Goal: Information Seeking & Learning: Learn about a topic

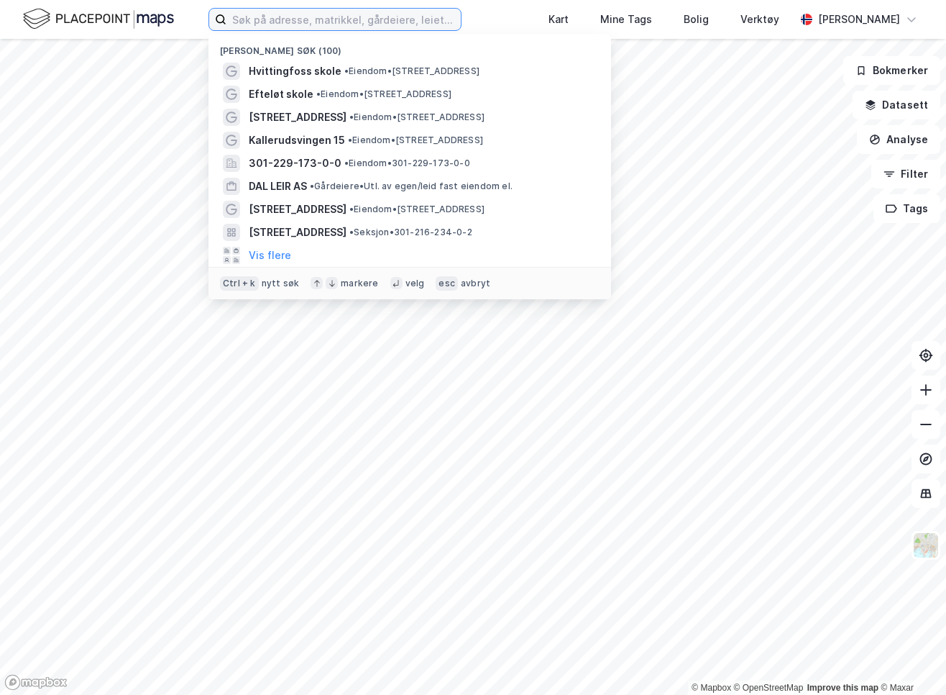
click at [291, 17] on input at bounding box center [344, 20] width 234 height 22
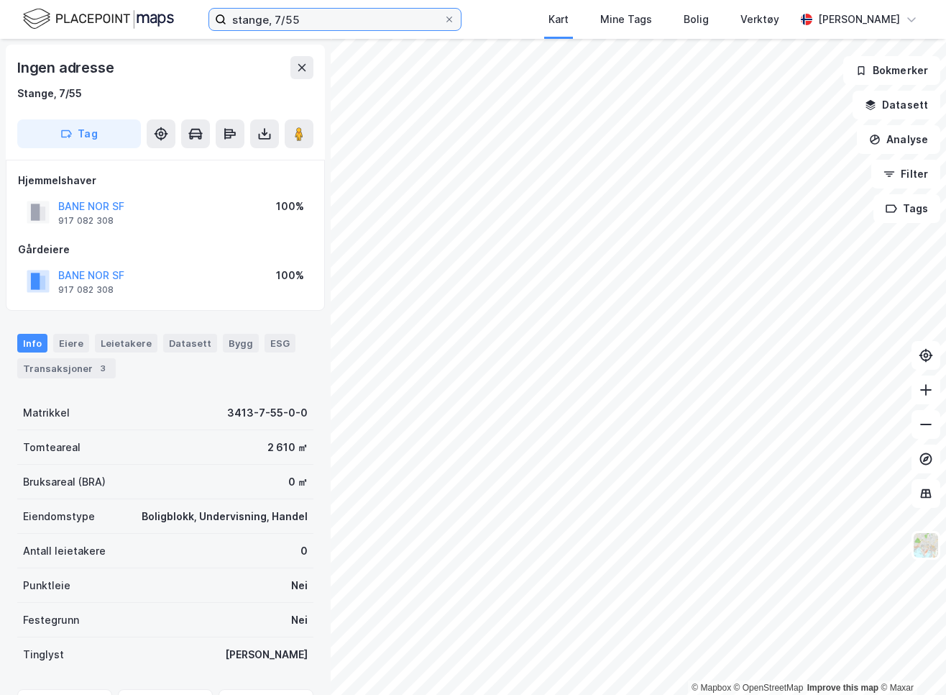
click at [275, 21] on input "stange, 7/55" at bounding box center [335, 20] width 217 height 22
type input "stange, 7/129"
click at [286, 19] on input "stange, 7/129" at bounding box center [335, 20] width 217 height 22
click at [288, 18] on input "stange, 7/129" at bounding box center [335, 20] width 217 height 22
click at [301, 19] on input "stange, 7/129" at bounding box center [335, 20] width 217 height 22
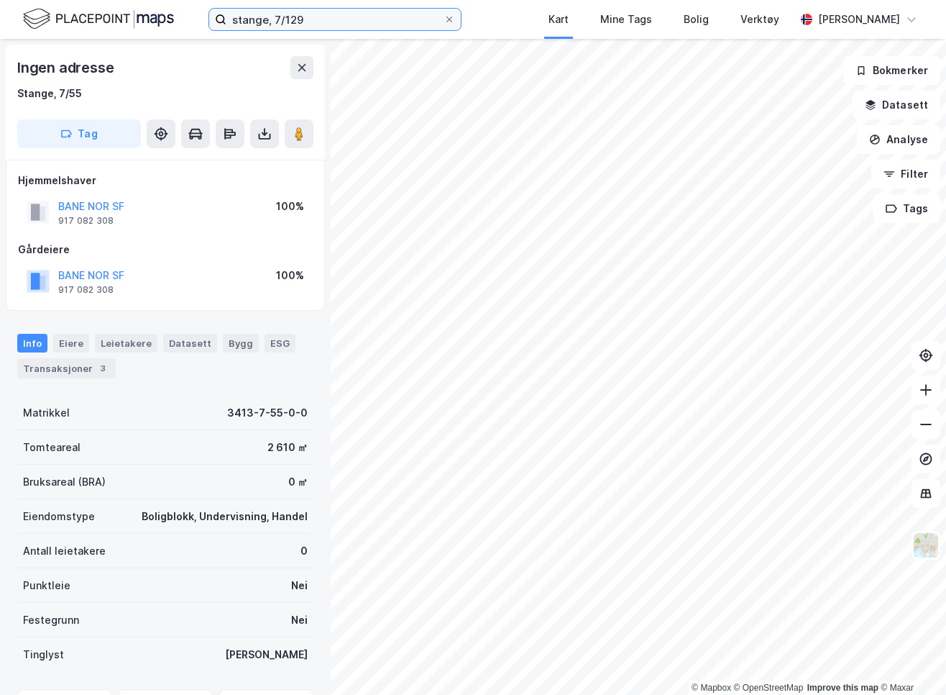
click at [302, 19] on input "stange, 7/129" at bounding box center [335, 20] width 217 height 22
click at [303, 19] on input "stange, 7/129" at bounding box center [335, 20] width 217 height 22
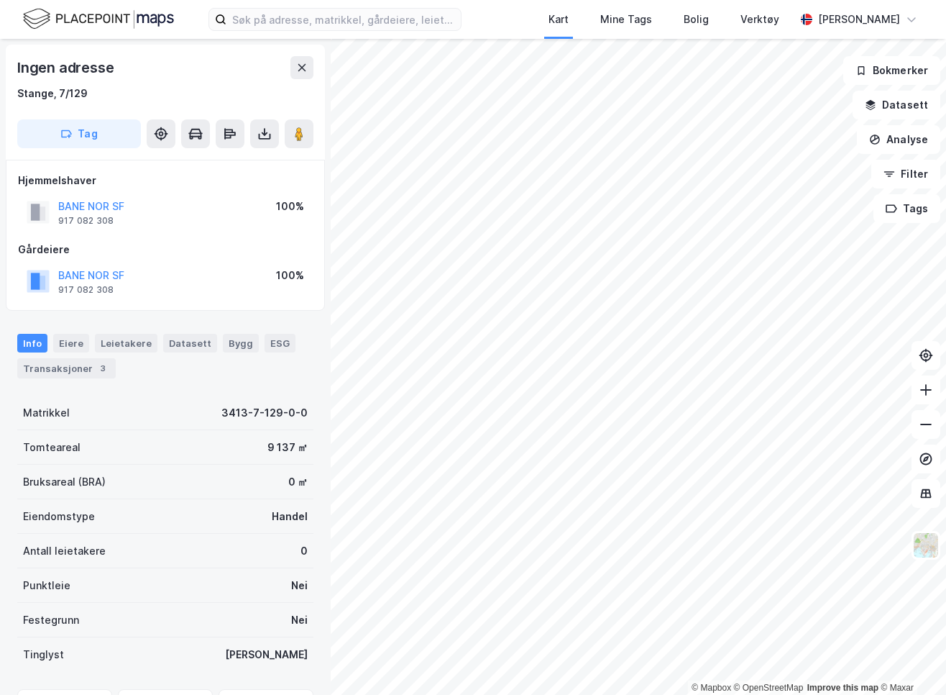
click at [521, 40] on div "Kart Mine Tags Bolig Verktøy [PERSON_NAME] © Mapbox © OpenStreetMap Improve thi…" at bounding box center [473, 347] width 946 height 695
click at [933, 554] on img at bounding box center [925, 544] width 27 height 27
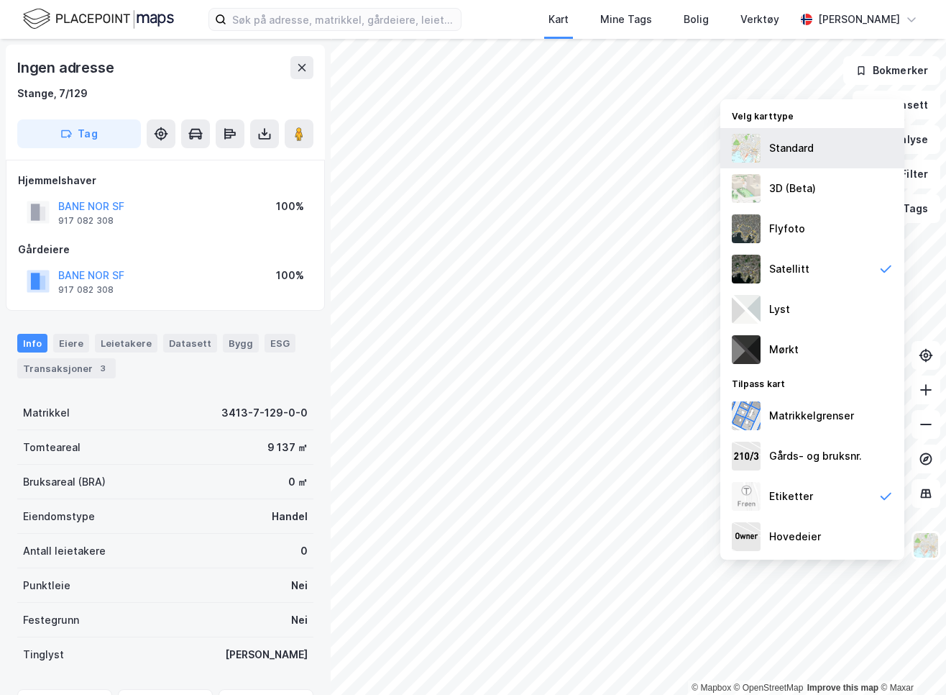
click at [790, 151] on div "Standard" at bounding box center [791, 147] width 45 height 17
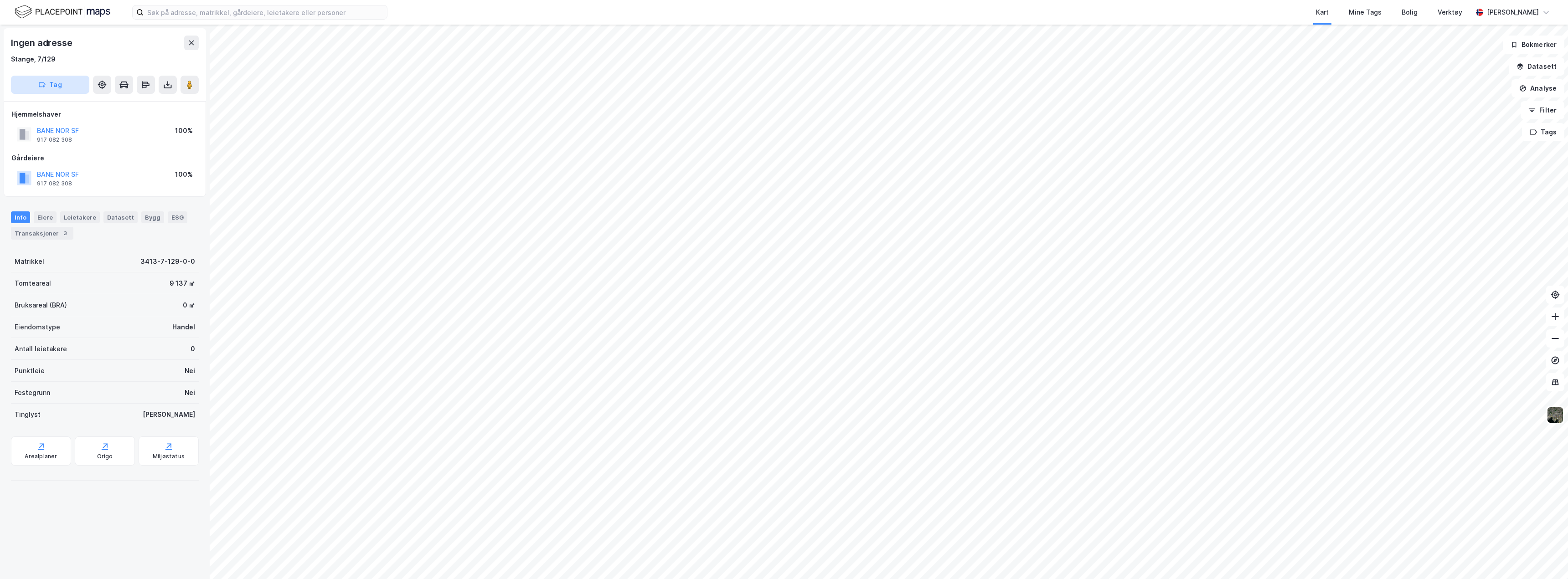
click at [44, 84] on icon "button" at bounding box center [42, 85] width 8 height 8
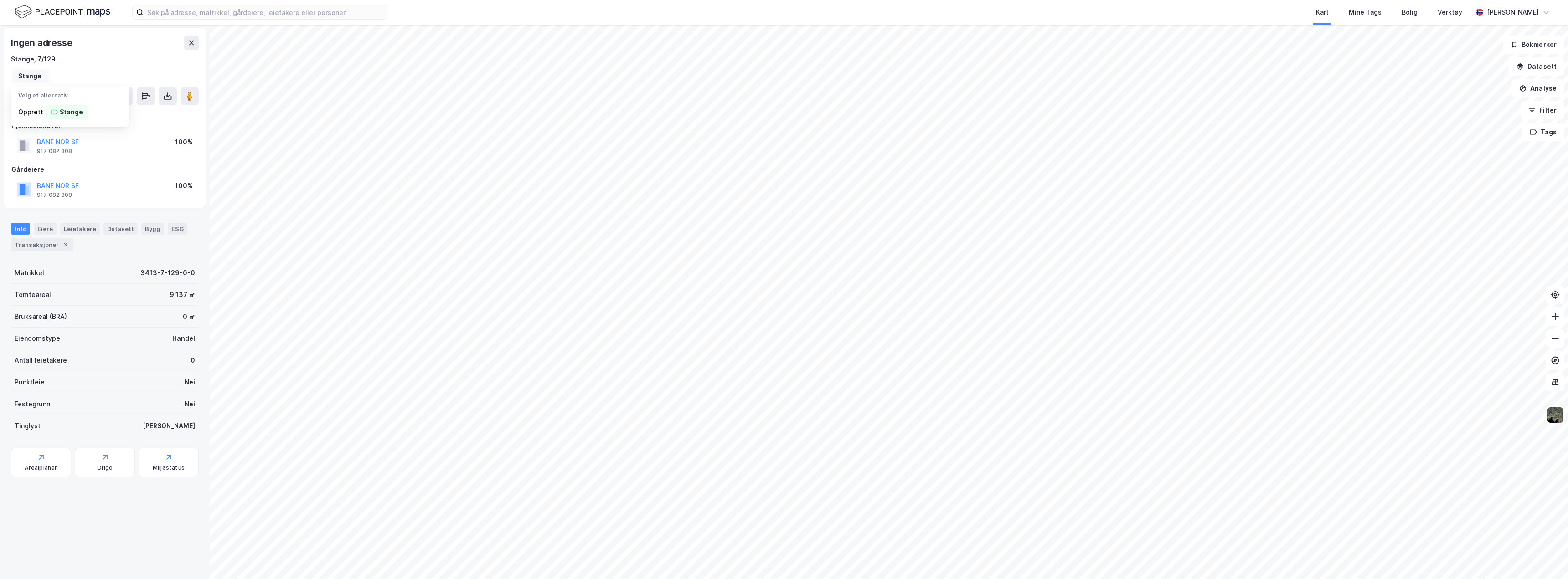
type input "Stange"
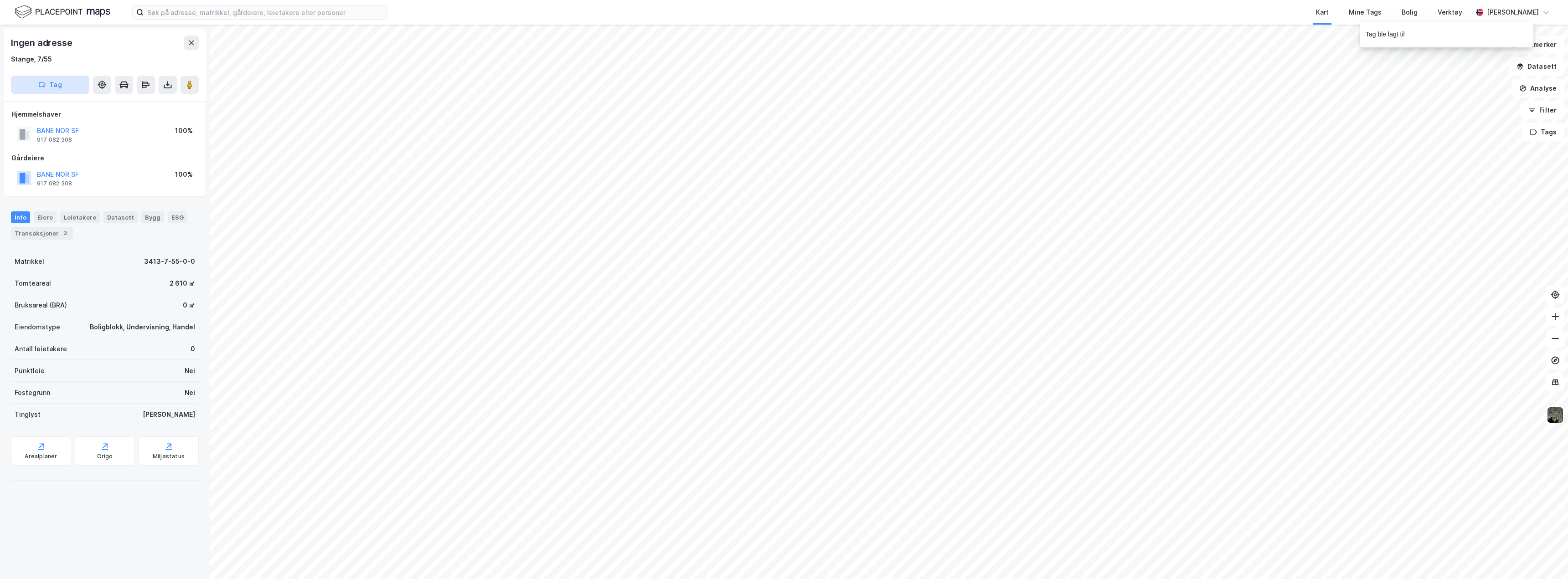
click at [57, 81] on button "Tag" at bounding box center [50, 84] width 79 height 18
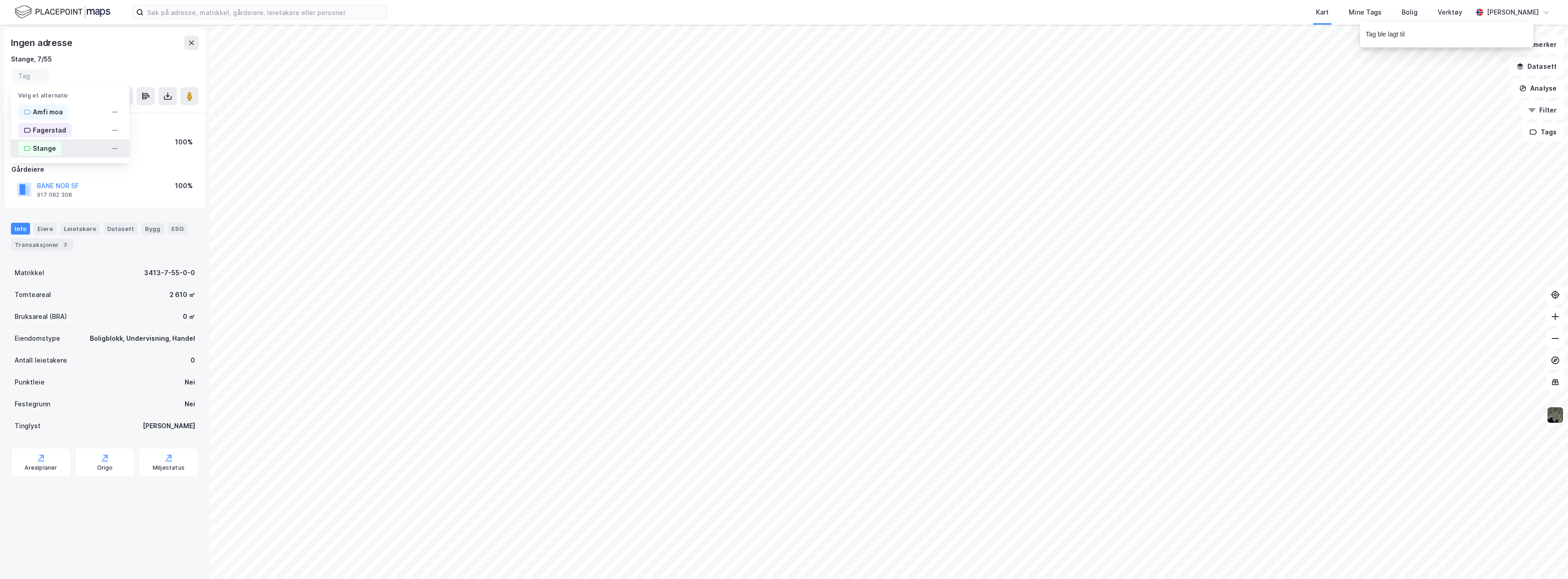
click at [40, 148] on div "Stange" at bounding box center [44, 148] width 23 height 11
click at [37, 75] on div "Stange" at bounding box center [39, 77] width 23 height 11
click at [53, 70] on div "Stange" at bounding box center [38, 77] width 51 height 15
click at [64, 54] on div "Stange, 7/55" at bounding box center [105, 59] width 188 height 11
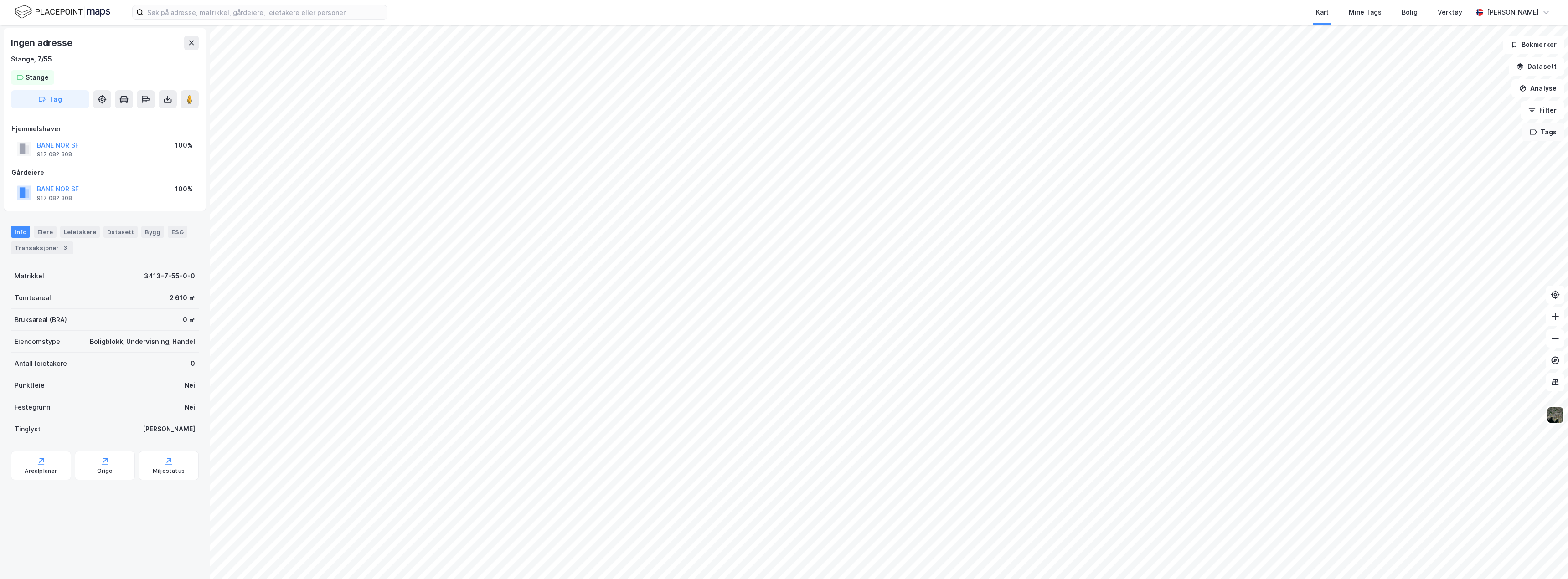
click at [1544, 134] on button "Tags" at bounding box center [1543, 132] width 42 height 18
click at [1501, 192] on div at bounding box center [1501, 194] width 15 height 8
click at [884, 354] on div "Map marker" at bounding box center [884, 359] width 14 height 14
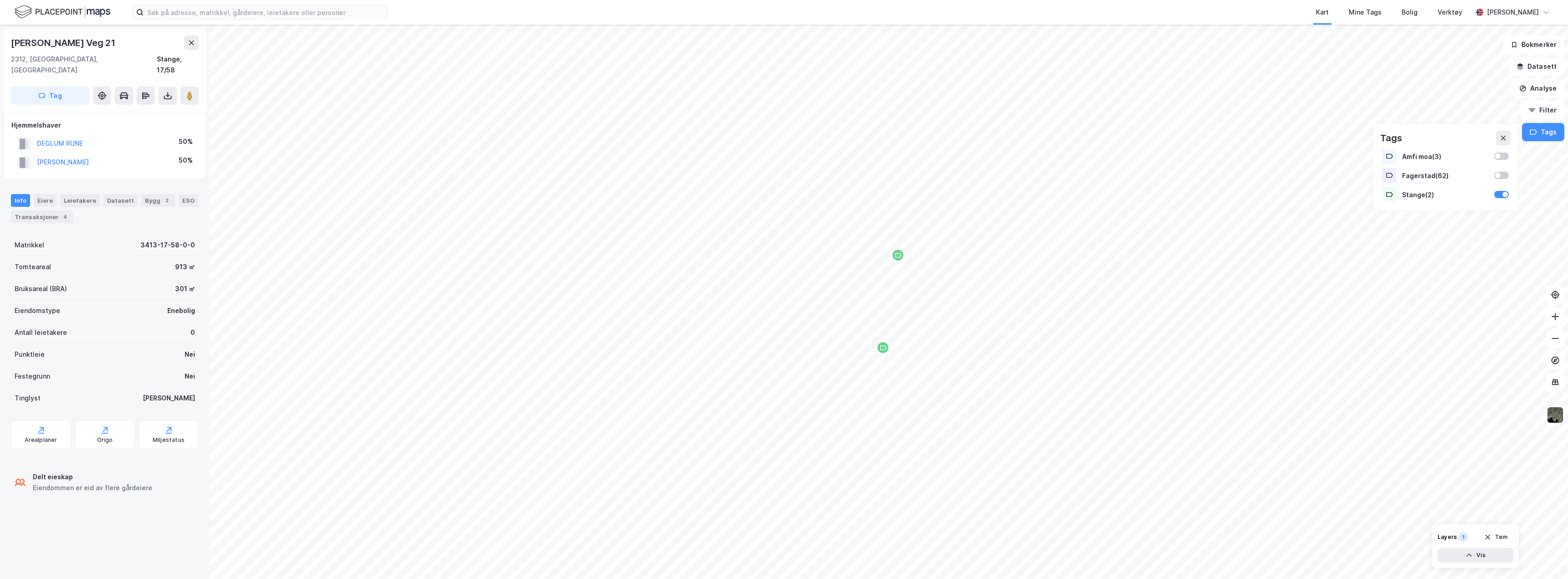
click at [1555, 415] on img at bounding box center [1555, 414] width 17 height 17
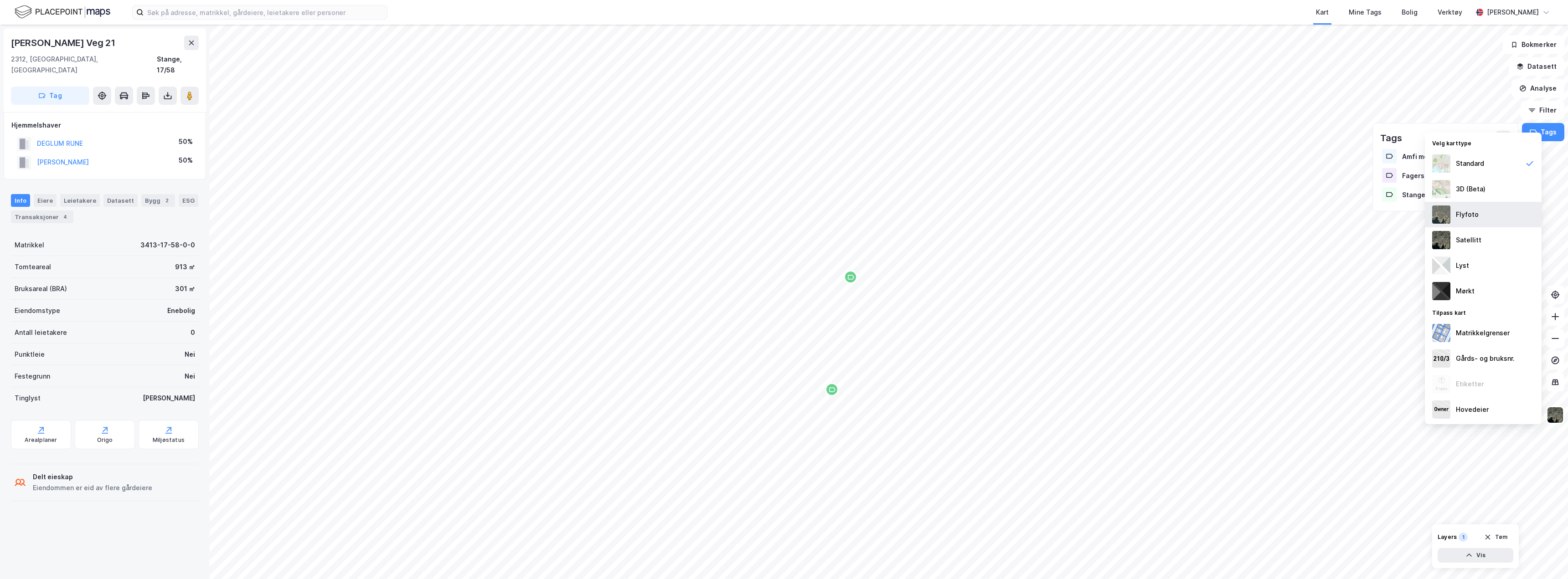
click at [1484, 220] on div "Flyfoto" at bounding box center [1483, 215] width 117 height 25
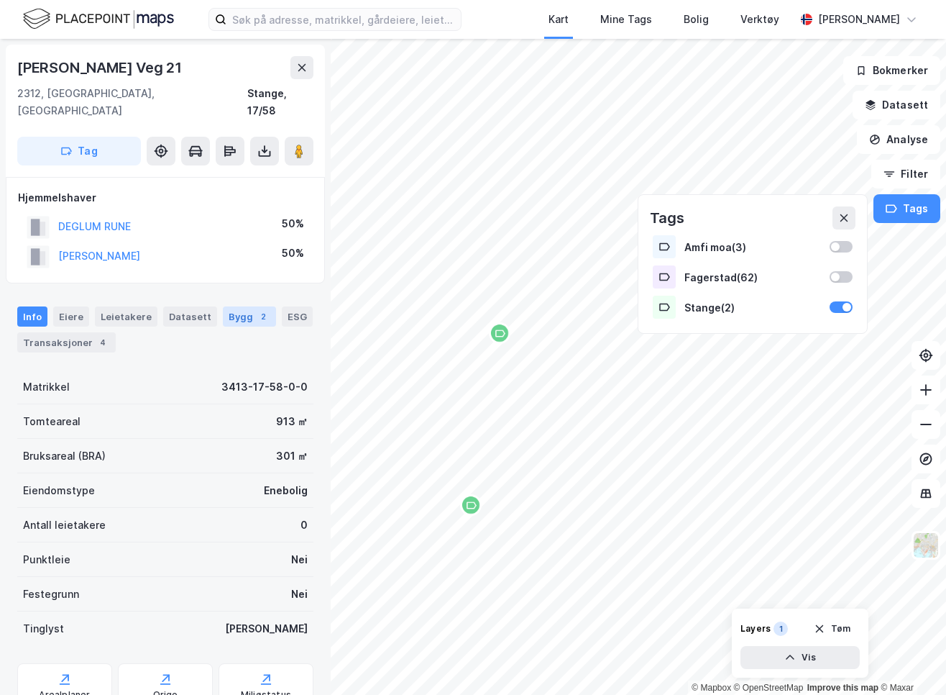
click at [256, 309] on div "2" at bounding box center [263, 316] width 14 height 14
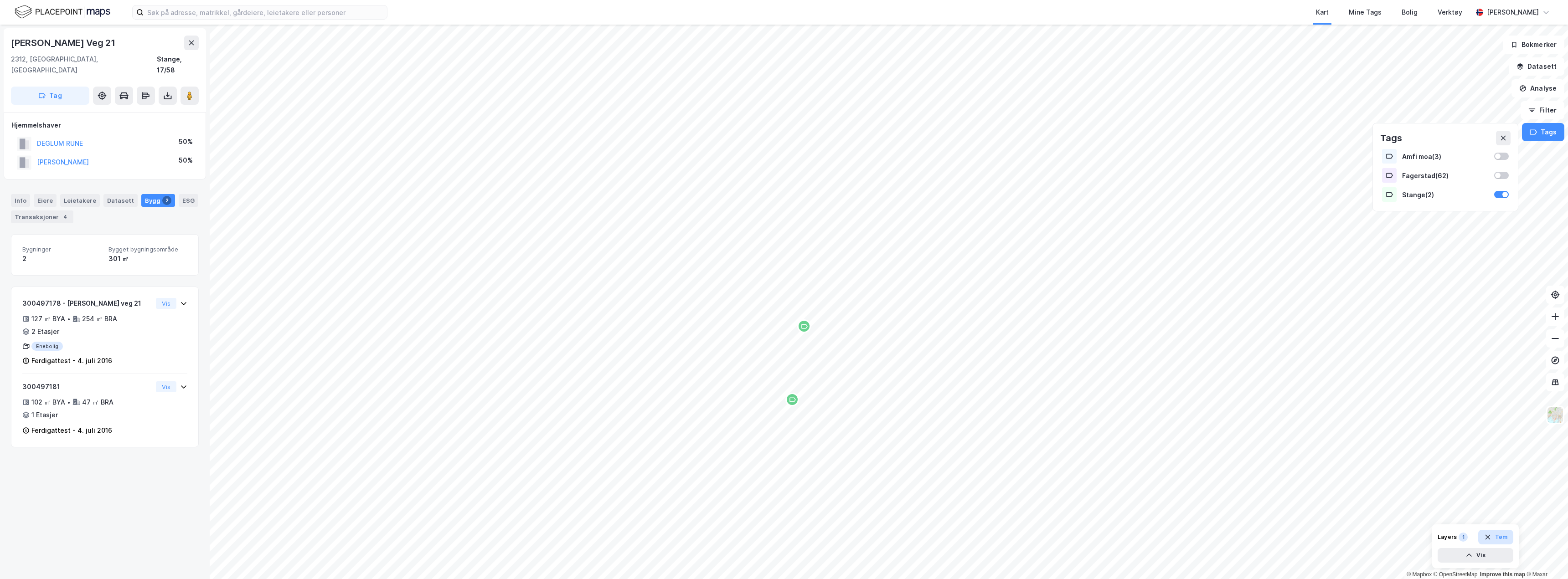
click at [1496, 537] on button "Tøm" at bounding box center [1495, 537] width 35 height 15
click at [1508, 141] on button at bounding box center [1503, 137] width 15 height 15
click at [1556, 417] on img at bounding box center [1555, 414] width 17 height 17
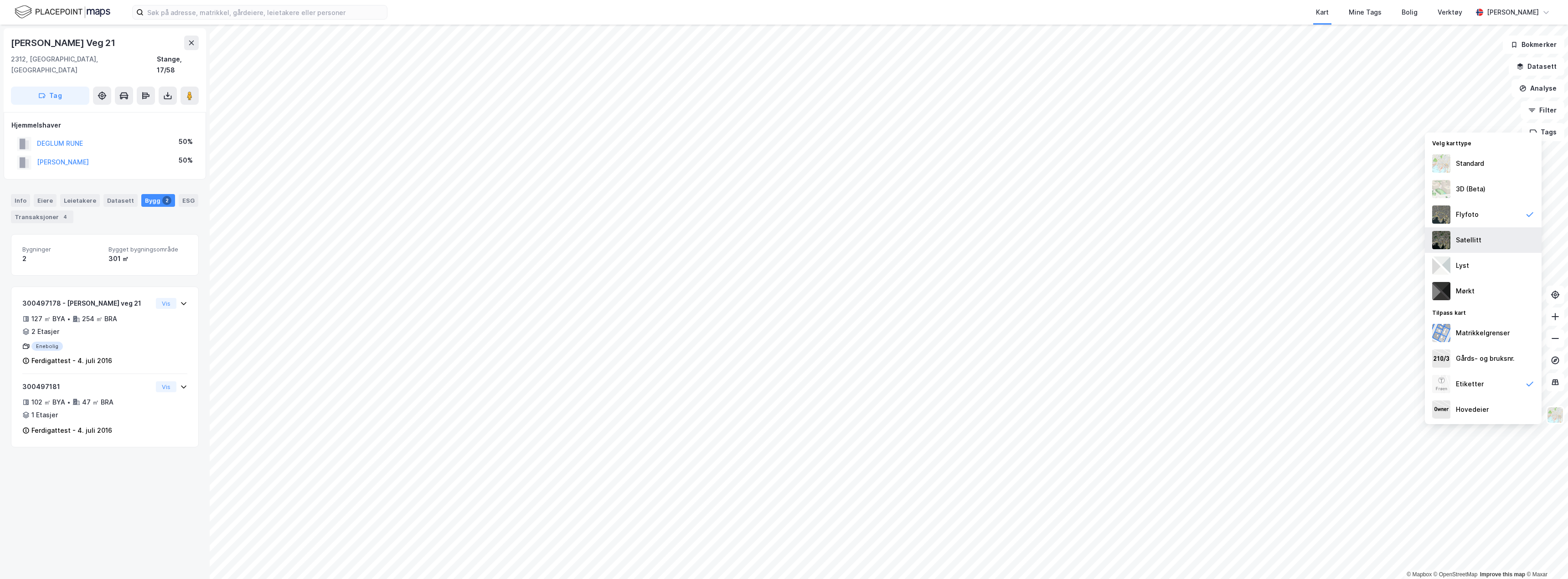
click at [1462, 246] on div "Satellitt" at bounding box center [1483, 240] width 117 height 25
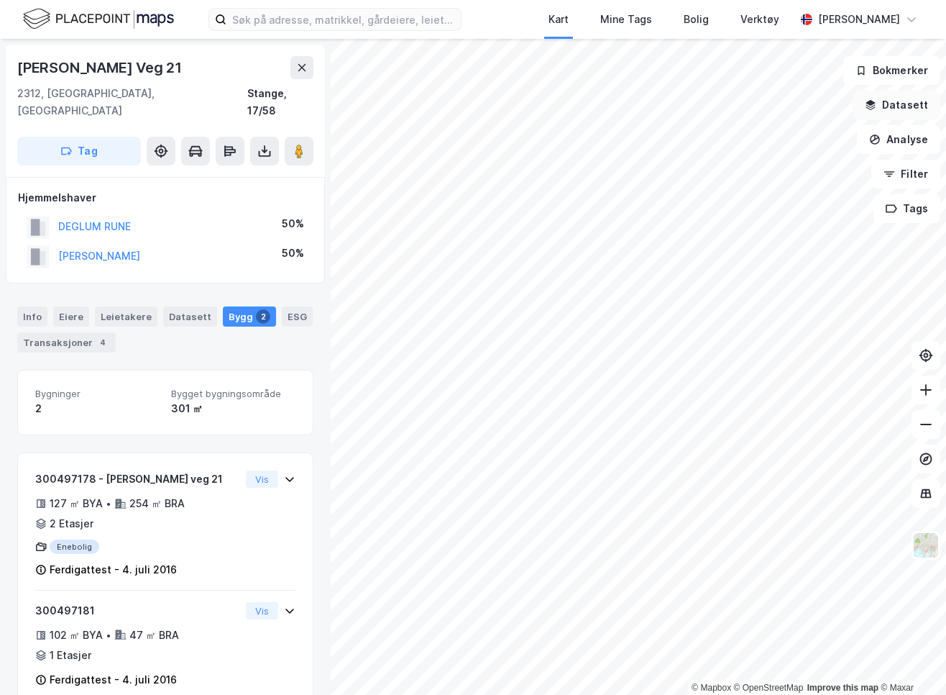
click at [882, 101] on div "© Mapbox © OpenStreetMap Improve this map © Maxar Arnljot Johnstads Veg 21 2312…" at bounding box center [473, 367] width 946 height 656
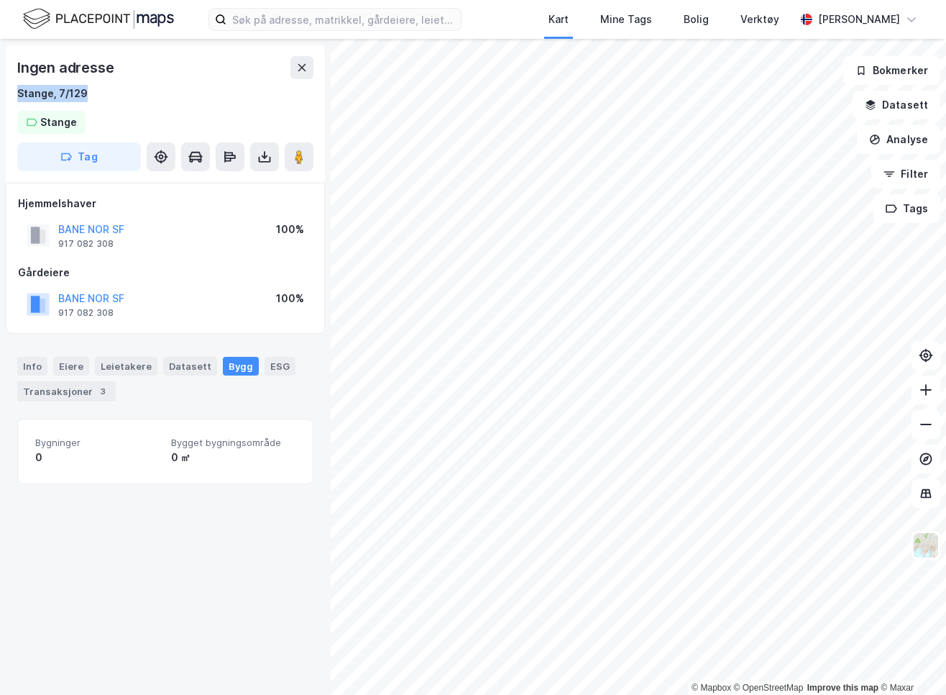
drag, startPoint x: 89, startPoint y: 96, endPoint x: 8, endPoint y: 91, distance: 81.5
click at [8, 91] on div "Ingen adresse Stange, 7/129 Stange Tag" at bounding box center [165, 114] width 319 height 138
copy div "Stange, 7/129"
click at [104, 371] on div "Leietakere" at bounding box center [126, 366] width 63 height 19
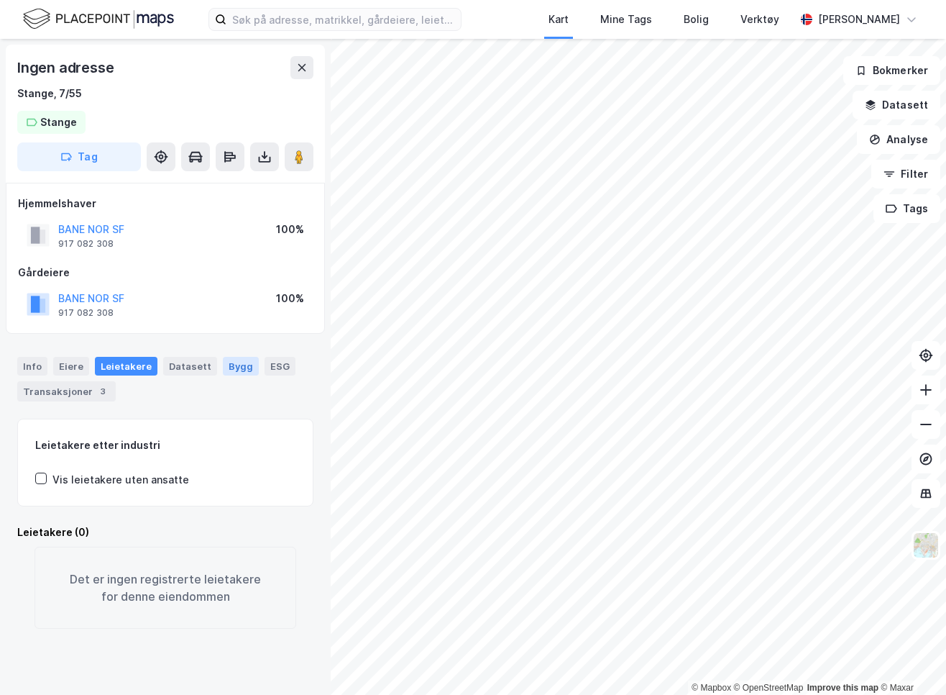
click at [223, 370] on div "Bygg" at bounding box center [241, 366] width 36 height 19
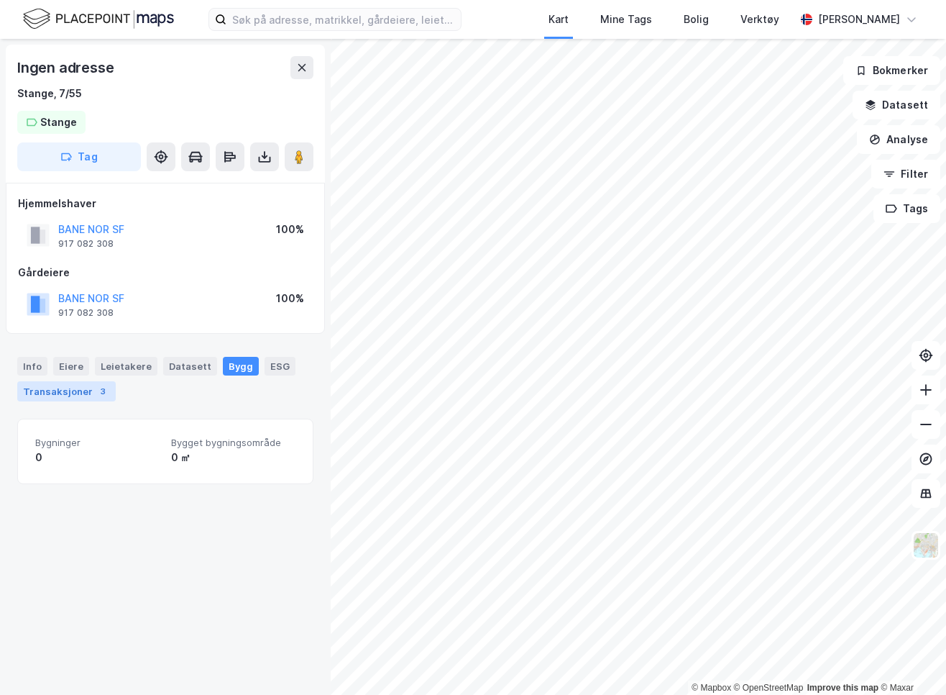
click at [89, 395] on div "Transaksjoner 3" at bounding box center [66, 391] width 99 height 20
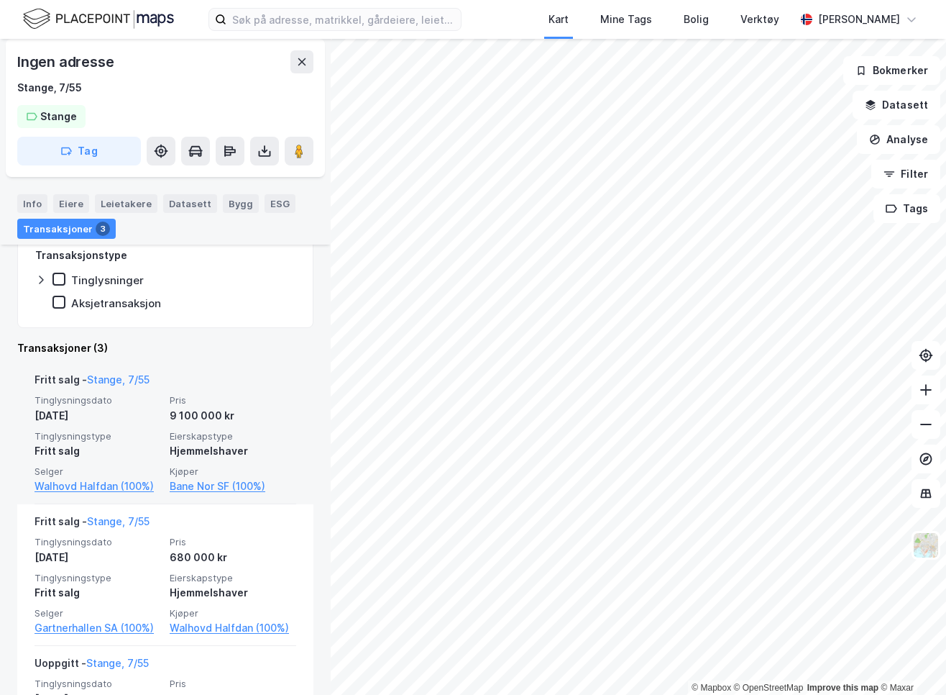
scroll to position [288, 0]
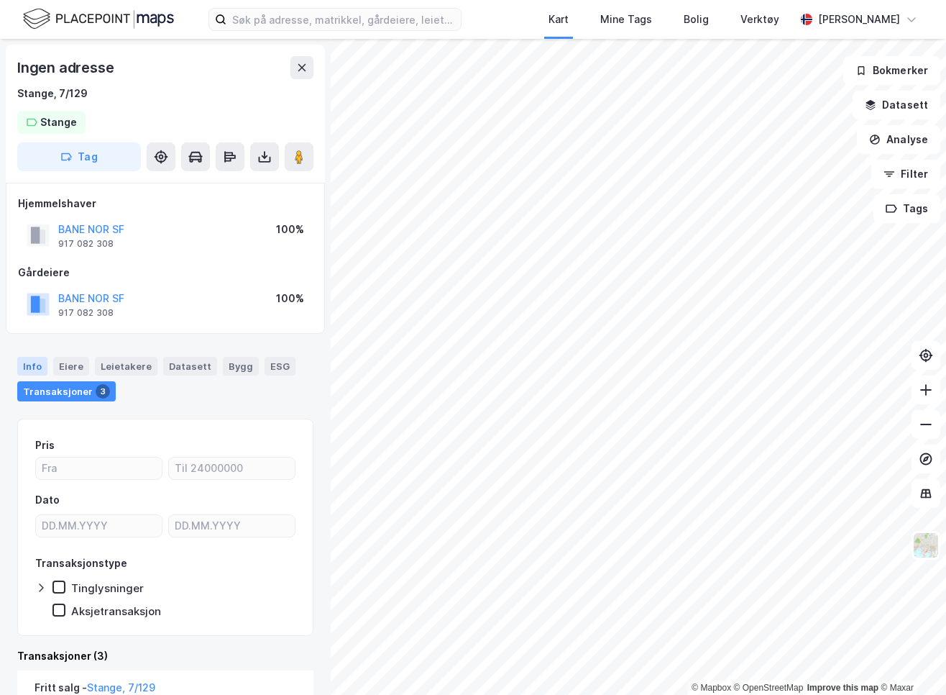
click at [41, 365] on div "Info" at bounding box center [32, 366] width 30 height 19
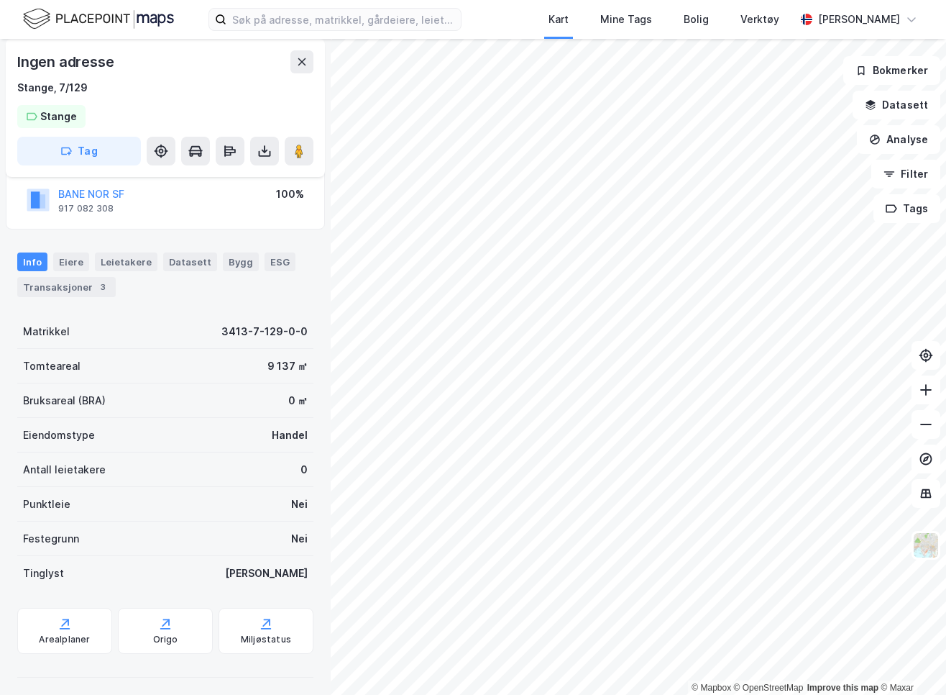
scroll to position [110, 0]
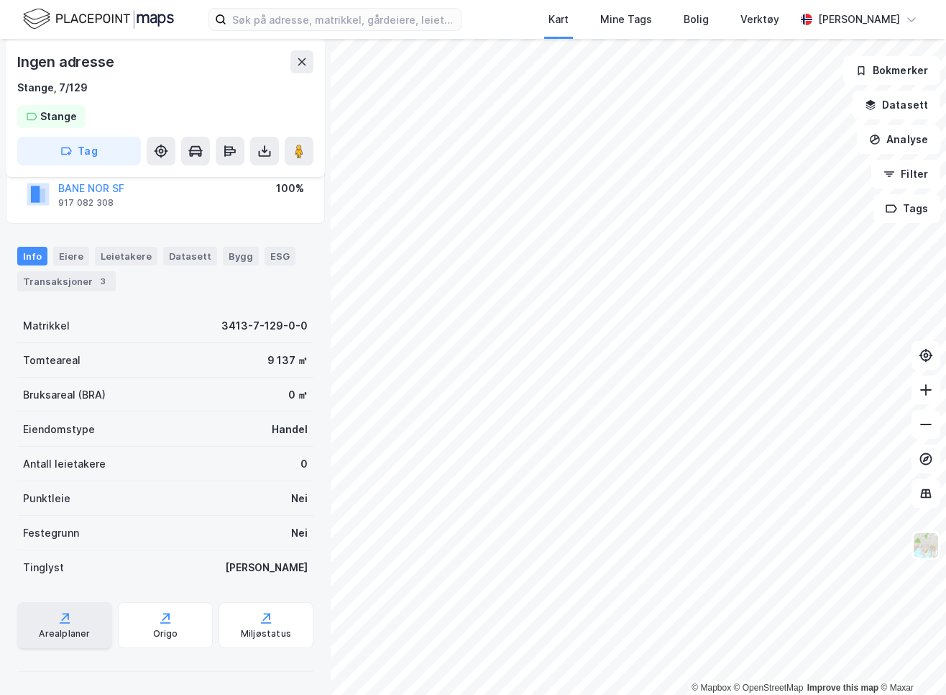
click at [70, 621] on icon at bounding box center [65, 617] width 14 height 14
click at [235, 252] on div "Bygg" at bounding box center [241, 256] width 36 height 19
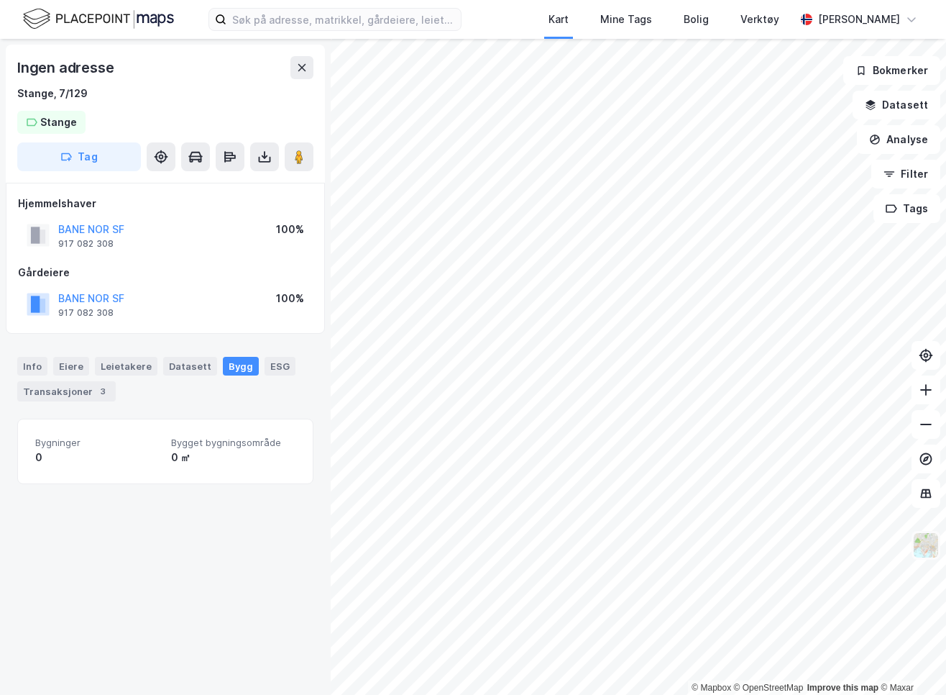
click at [931, 541] on img at bounding box center [925, 544] width 27 height 27
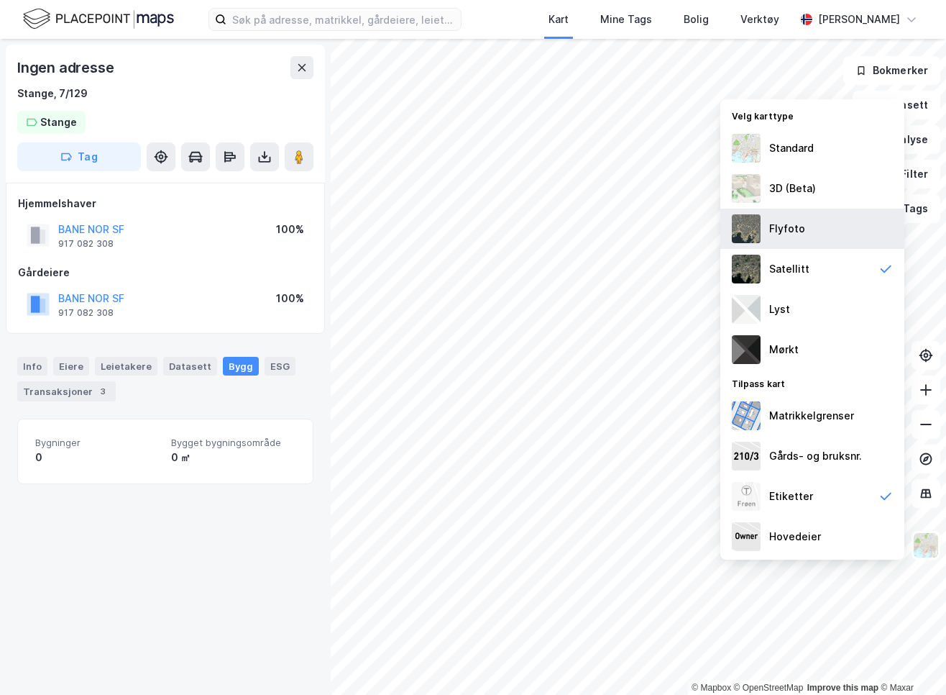
click at [792, 240] on div "Flyfoto" at bounding box center [813, 229] width 184 height 40
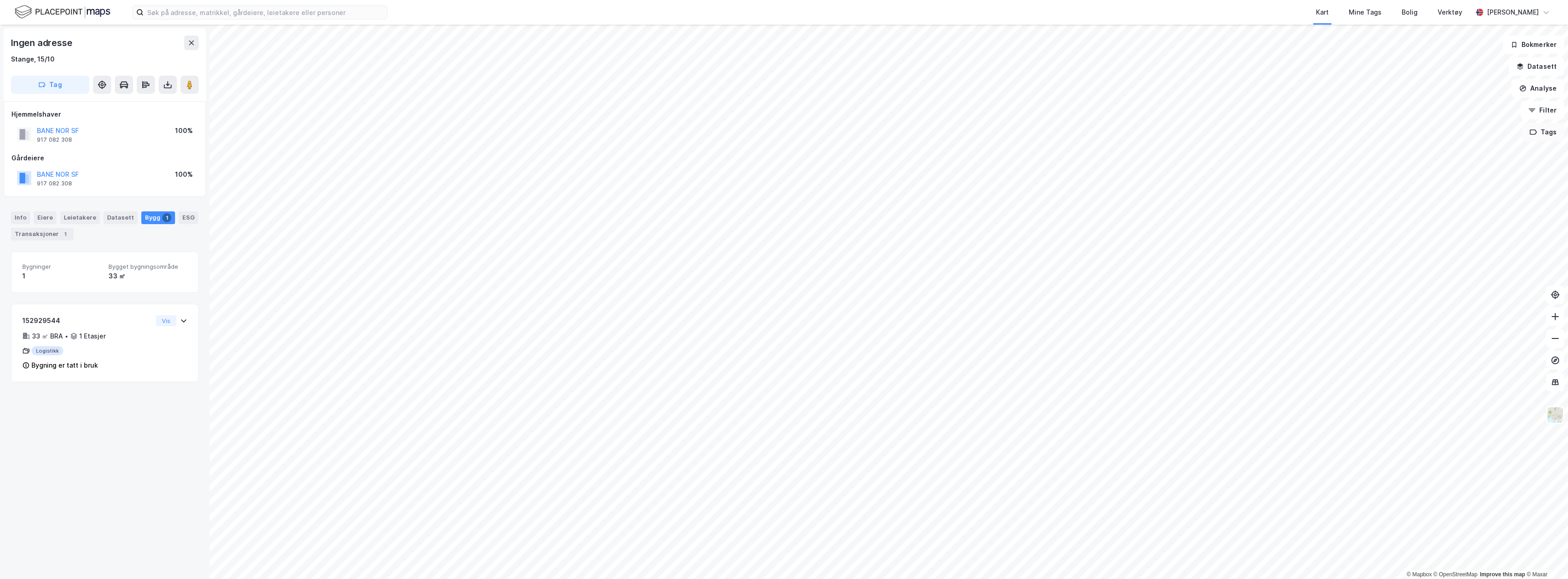
click at [1553, 127] on button "Tags" at bounding box center [1543, 132] width 42 height 18
click at [1437, 191] on div "Stange ( 2 )" at bounding box center [1445, 194] width 87 height 8
